Goal: Task Accomplishment & Management: Complete application form

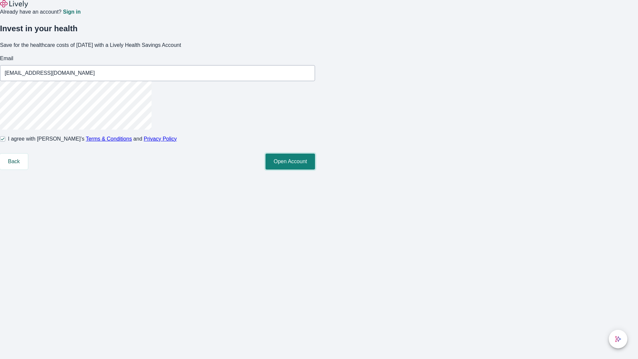
click at [315, 169] on button "Open Account" at bounding box center [289, 161] width 49 height 16
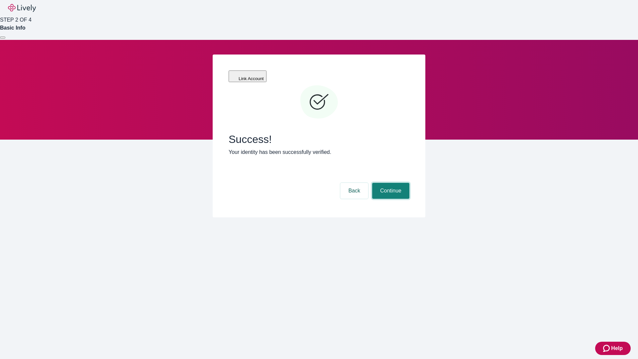
click at [390, 183] on button "Continue" at bounding box center [390, 191] width 37 height 16
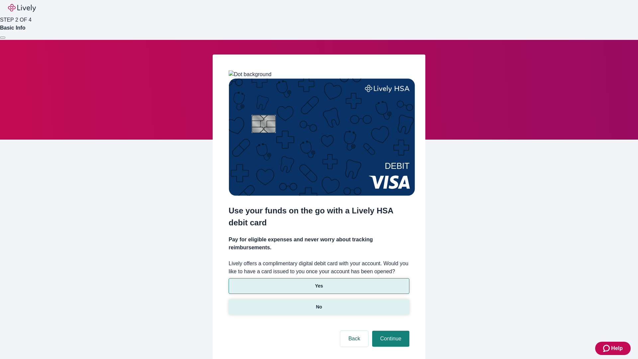
click at [318, 303] on p "No" at bounding box center [319, 306] width 6 height 7
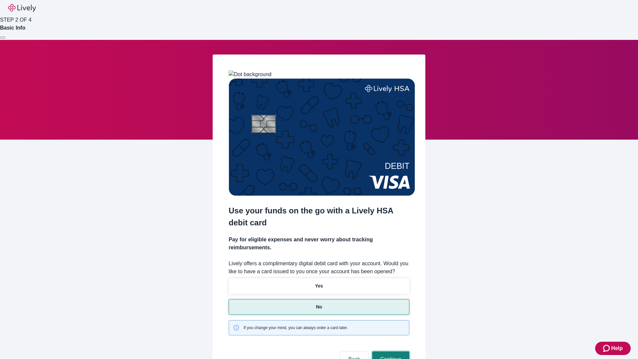
click at [390, 351] on button "Continue" at bounding box center [390, 359] width 37 height 16
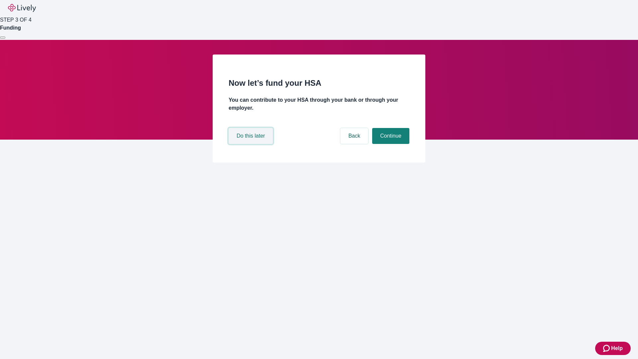
click at [251, 144] on button "Do this later" at bounding box center [250, 136] width 44 height 16
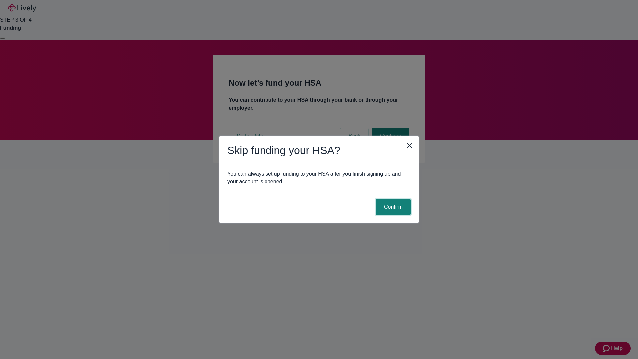
click at [392, 207] on button "Confirm" at bounding box center [393, 207] width 35 height 16
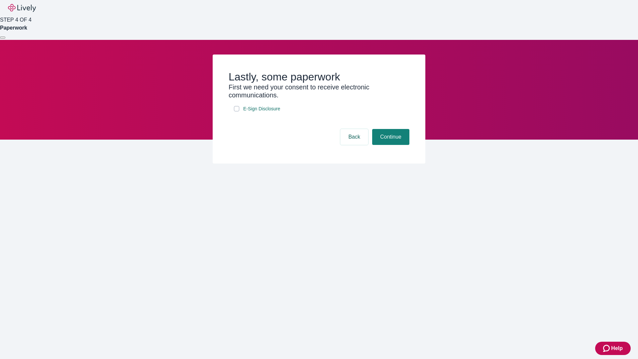
click at [236, 111] on input "E-Sign Disclosure" at bounding box center [236, 108] width 5 height 5
checkbox input "true"
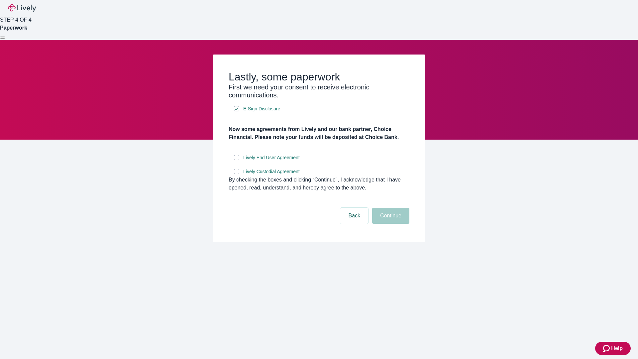
click at [236, 160] on input "Lively End User Agreement" at bounding box center [236, 157] width 5 height 5
checkbox input "true"
click at [236, 174] on input "Lively Custodial Agreement" at bounding box center [236, 171] width 5 height 5
checkbox input "true"
click at [390, 223] on button "Continue" at bounding box center [390, 216] width 37 height 16
